Goal: Task Accomplishment & Management: Use online tool/utility

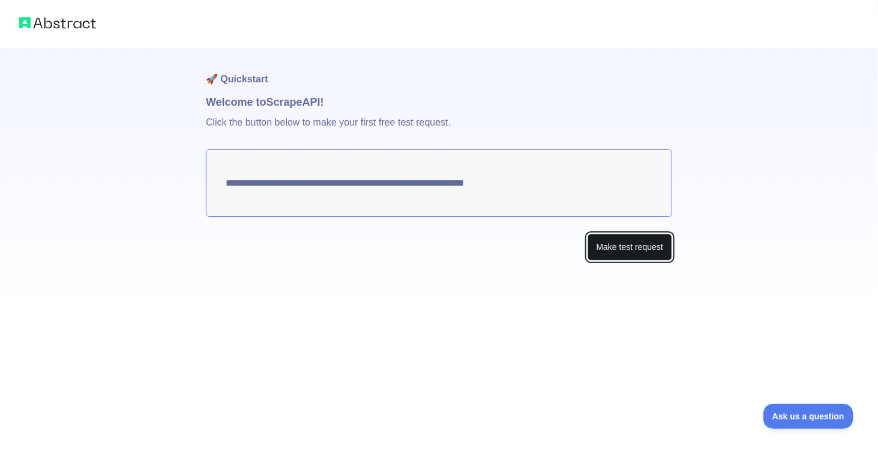
click at [628, 247] on button "Make test request" at bounding box center [630, 247] width 85 height 27
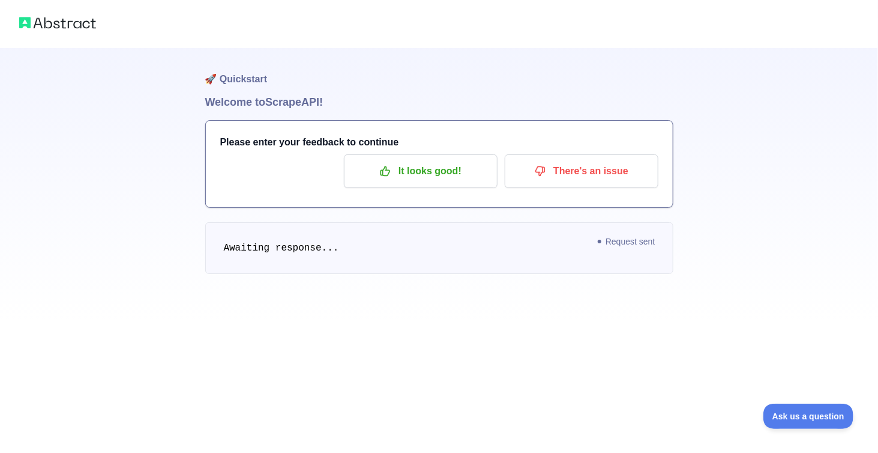
click at [89, 28] on img at bounding box center [57, 22] width 77 height 17
click at [34, 29] on img at bounding box center [57, 22] width 77 height 17
click at [411, 181] on p "It looks good!" at bounding box center [421, 171] width 136 height 20
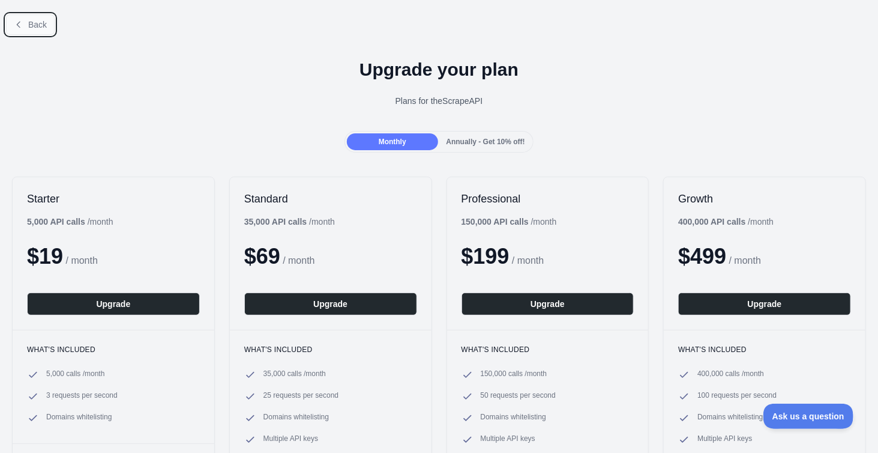
click at [27, 21] on button "Back" at bounding box center [30, 24] width 49 height 20
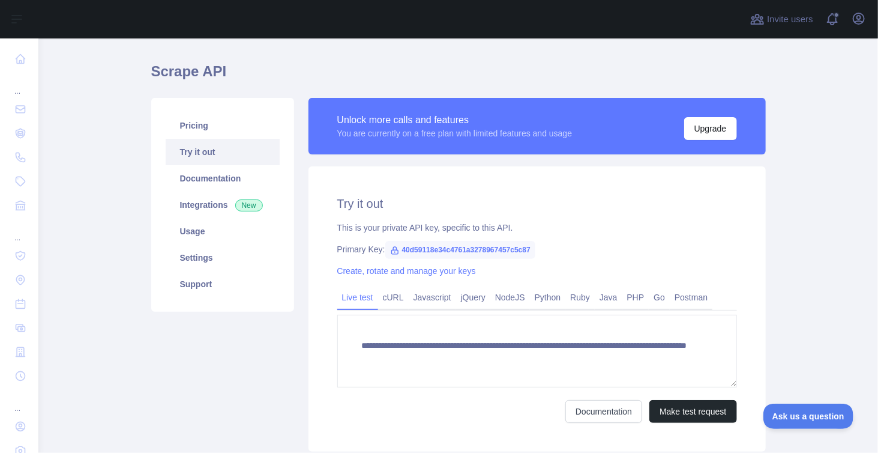
scroll to position [52, 0]
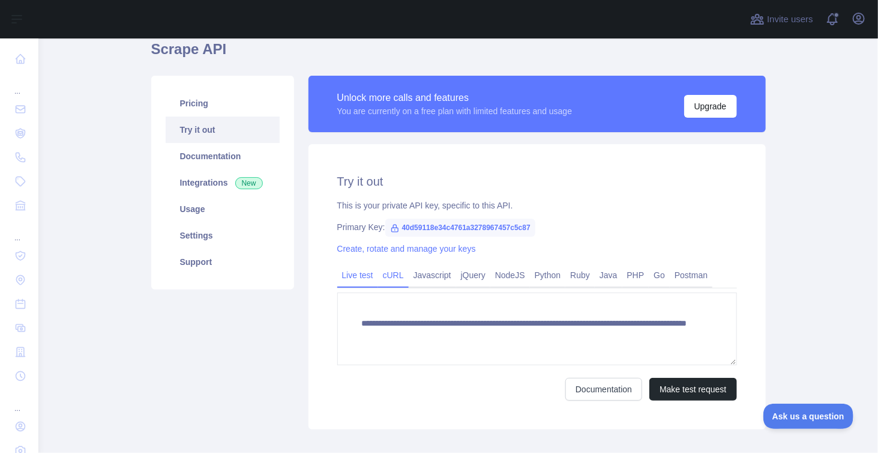
click at [388, 274] on link "cURL" at bounding box center [393, 274] width 31 height 19
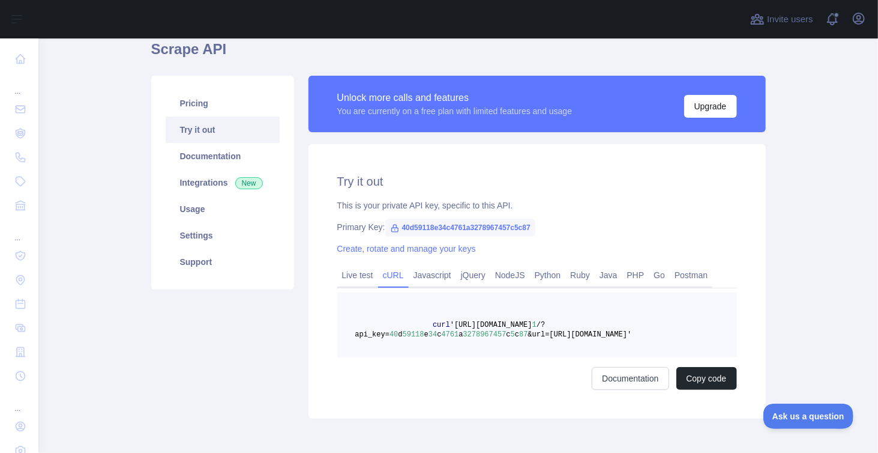
click at [434, 351] on pre "curl '[URL][DOMAIN_NAME] 1 /?api_key= 40 d 59118 e 34 c 4761 a 3278967457 c 5 c…" at bounding box center [537, 324] width 400 height 65
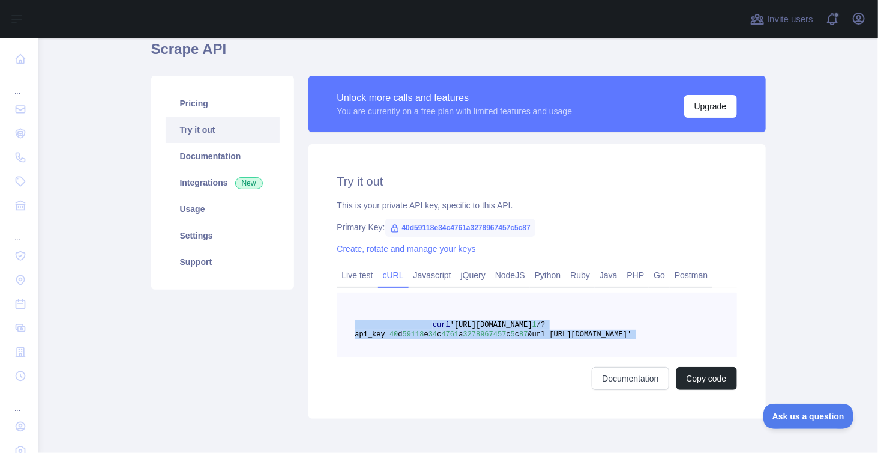
click at [434, 351] on pre "curl '[URL][DOMAIN_NAME] 1 /?api_key= 40 d 59118 e 34 c 4761 a 3278967457 c 5 c…" at bounding box center [537, 324] width 400 height 65
copy span "curl '[URL][DOMAIN_NAME] 1 /?api_key= 40 d 59118 e 34 c 4761 a 3278967457 c 5 c…"
click at [434, 351] on pre "curl '[URL][DOMAIN_NAME] 1 /?api_key= 40 d 59118 e 34 c 4761 a 3278967457 c 5 c…" at bounding box center [537, 324] width 400 height 65
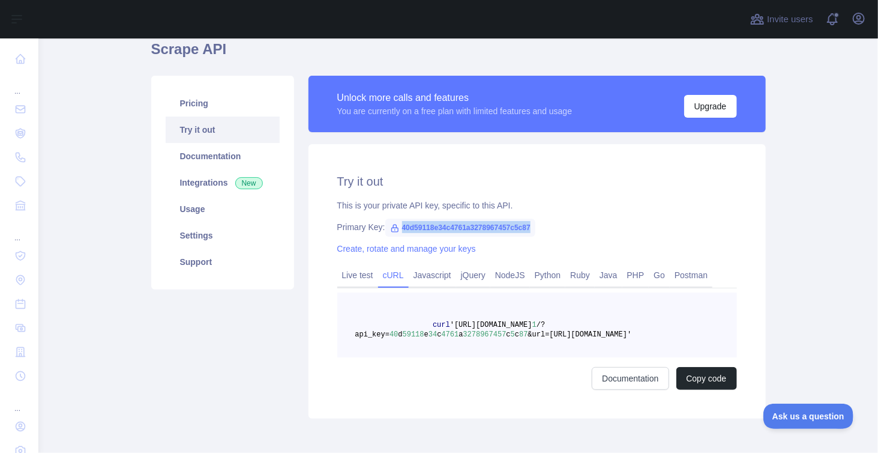
copy span "40d59118e34c4761a3278967457c5c87"
drag, startPoint x: 531, startPoint y: 226, endPoint x: 399, endPoint y: 229, distance: 132.1
click at [399, 229] on div "Primary Key: 40d59118e34c4761a3278967457c5c87" at bounding box center [537, 227] width 400 height 12
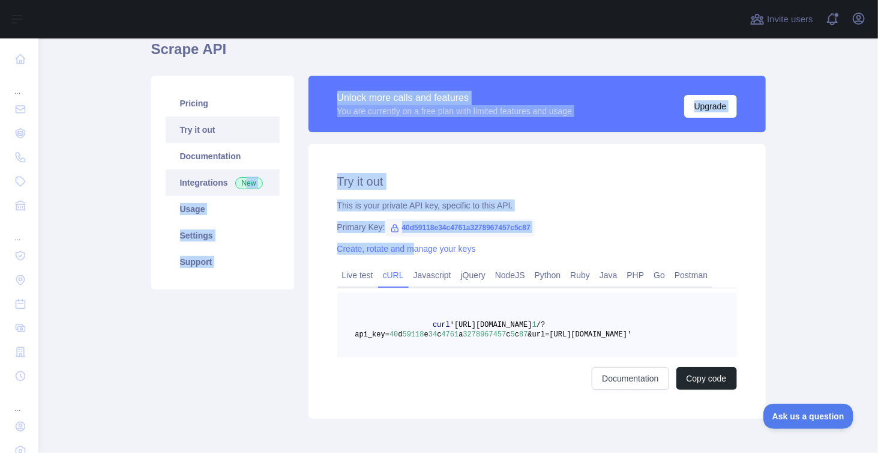
drag, startPoint x: 409, startPoint y: 237, endPoint x: 238, endPoint y: 170, distance: 182.8
click at [238, 170] on div "Pricing Try it out Documentation Integrations New Usage Settings Support Unlock…" at bounding box center [458, 246] width 629 height 357
click at [355, 163] on div "Try it out This is your private API key, specific to this API. Primary Key: 40d…" at bounding box center [537, 281] width 457 height 274
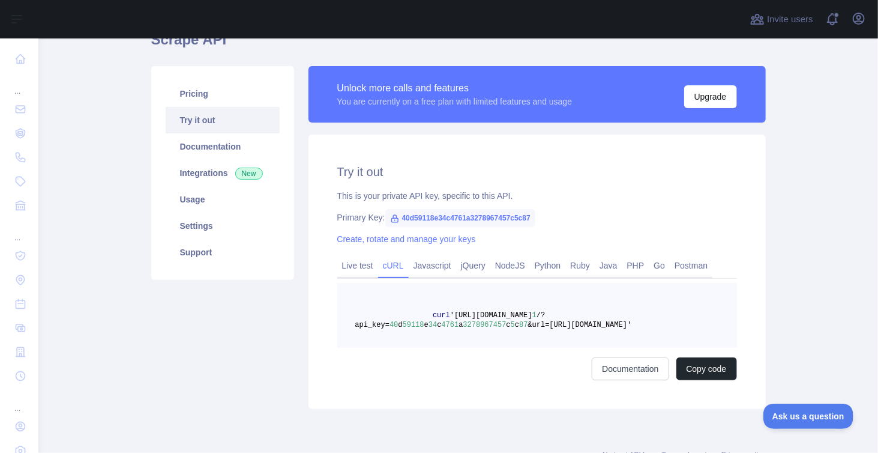
scroll to position [62, 0]
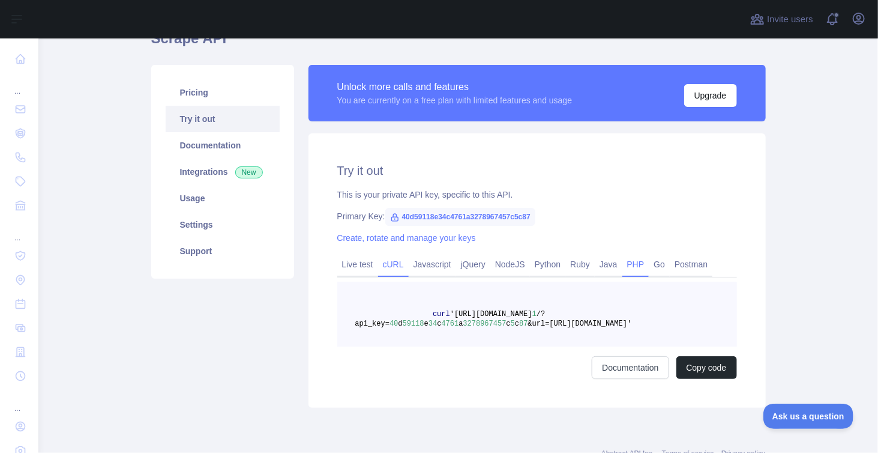
click at [631, 265] on link "PHP" at bounding box center [635, 264] width 27 height 19
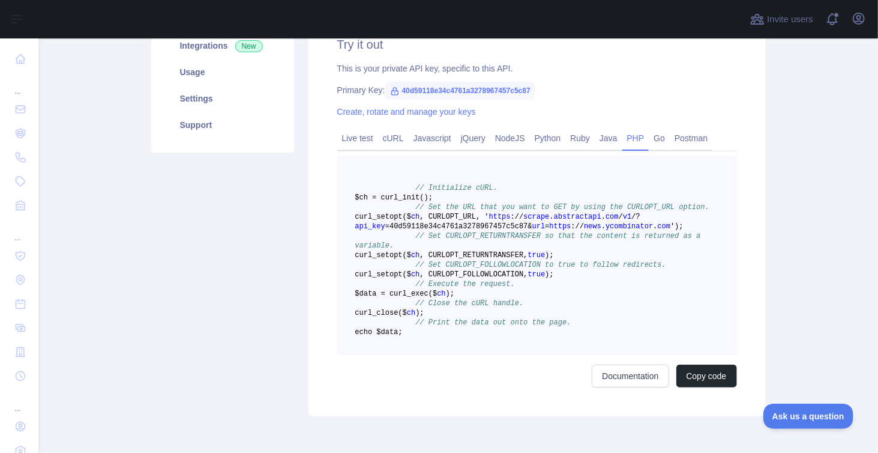
scroll to position [190, 0]
click at [397, 141] on link "cURL" at bounding box center [393, 136] width 31 height 19
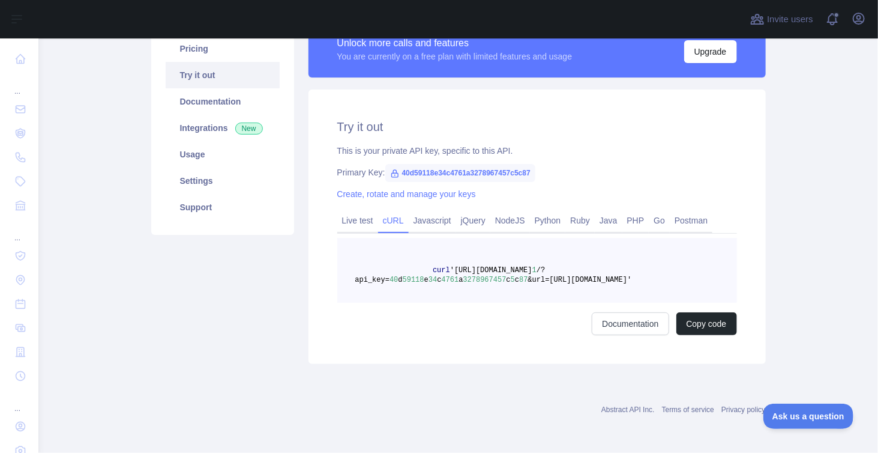
scroll to position [105, 0]
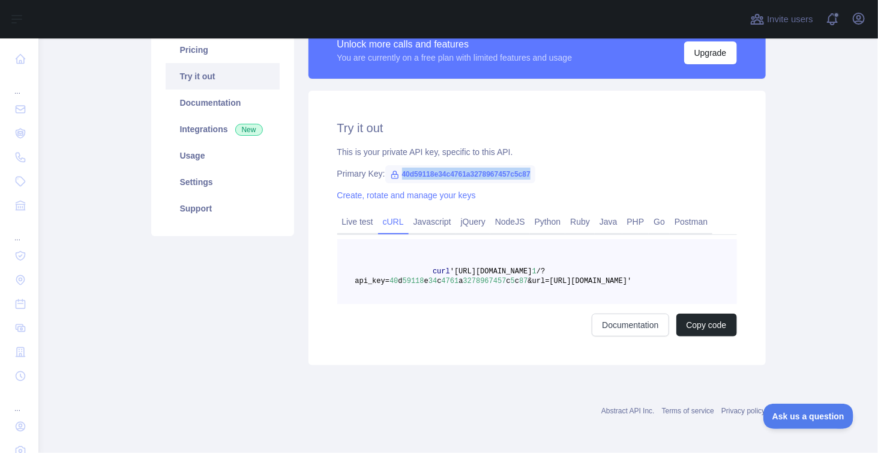
drag, startPoint x: 529, startPoint y: 173, endPoint x: 394, endPoint y: 175, distance: 135.1
click at [394, 175] on span "40d59118e34c4761a3278967457c5c87" at bounding box center [460, 174] width 150 height 18
copy span "40d59118e34c4761a3278967457c5c87"
